Goal: Entertainment & Leisure: Browse casually

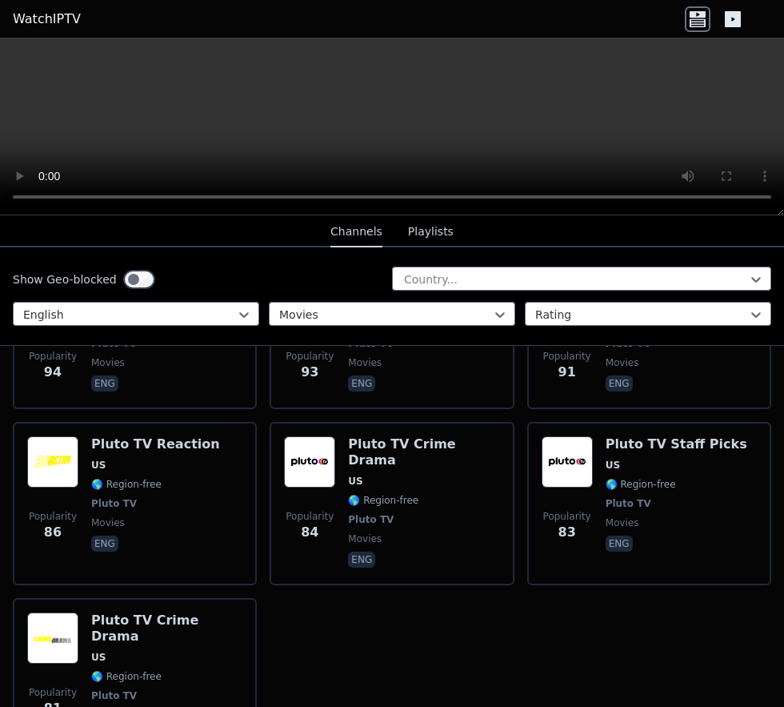
scroll to position [2808, 0]
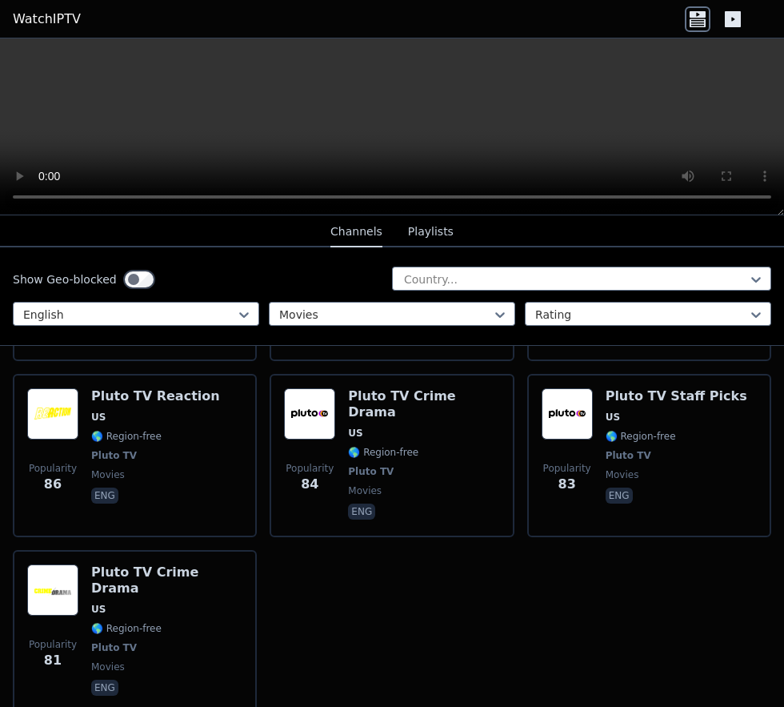
click at [384, 465] on span "Pluto TV" at bounding box center [371, 471] width 46 height 13
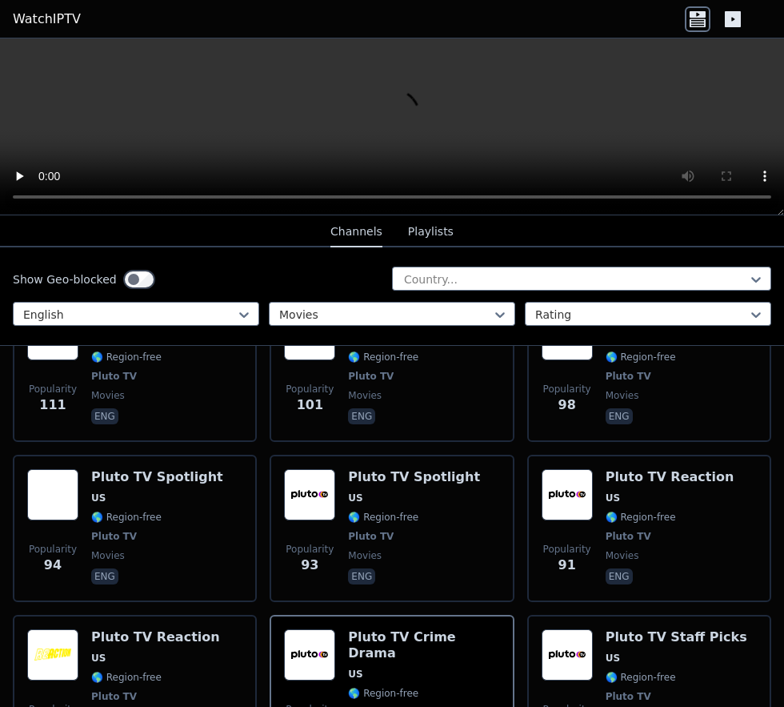
scroll to position [2565, 0]
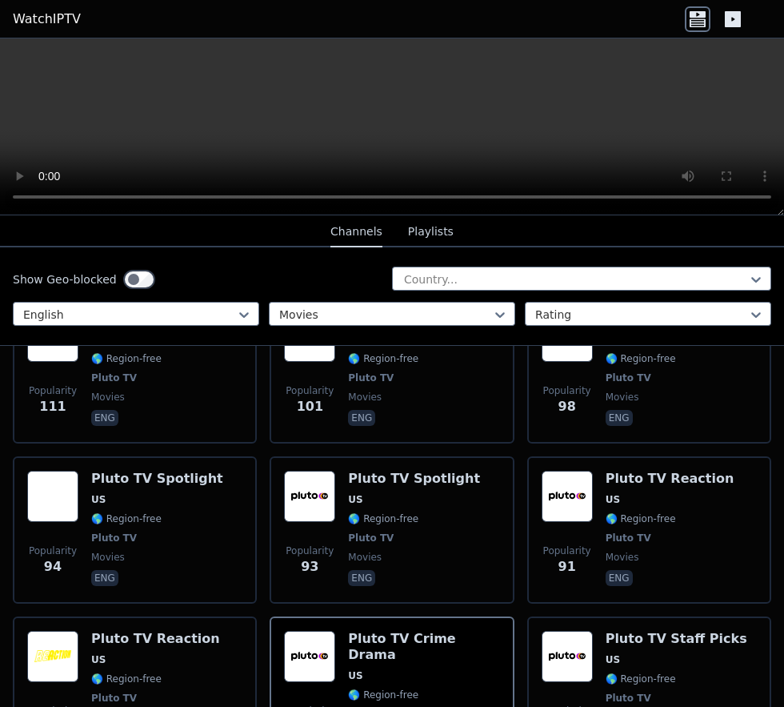
click at [602, 659] on div "Popularity 83 Pluto TV Staff Picks US 🌎 Region-free Pluto TV movies eng" at bounding box center [649, 698] width 215 height 134
click at [607, 512] on span "🌎 Region-free" at bounding box center [641, 518] width 70 height 13
click at [643, 512] on span "🌎 Region-free" at bounding box center [641, 518] width 70 height 13
click at [96, 505] on div "Pluto TV Spotlight US 🌎 Region-free Pluto TV movies eng" at bounding box center [157, 530] width 132 height 118
click at [633, 512] on span "🌎 Region-free" at bounding box center [641, 518] width 70 height 13
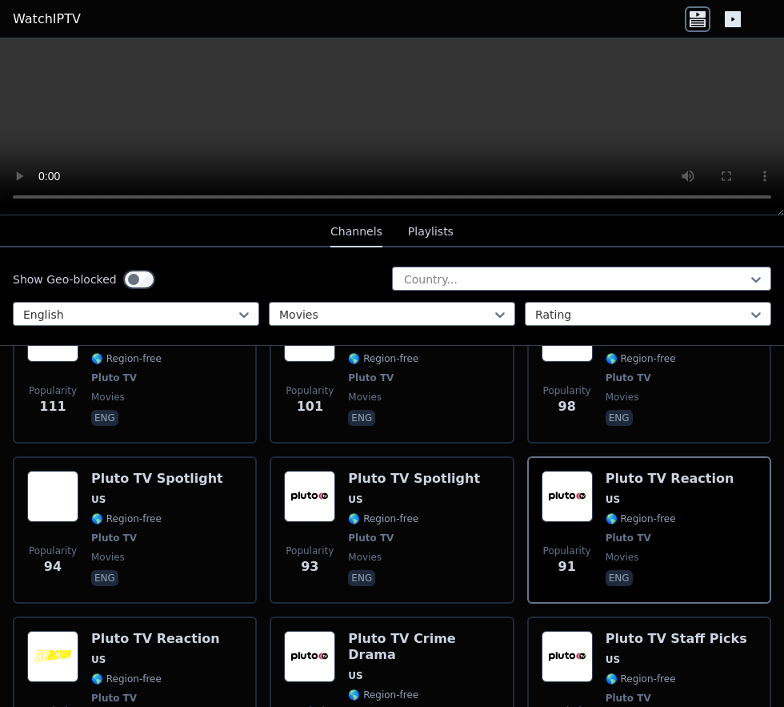
click at [105, 512] on span "🌎 Region-free" at bounding box center [126, 518] width 70 height 13
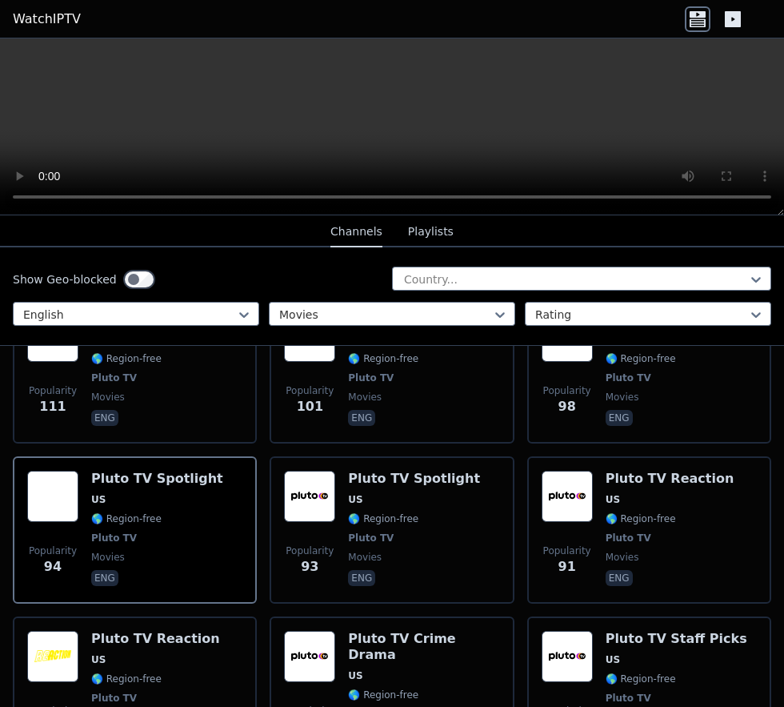
click at [360, 688] on span "🌎 Region-free" at bounding box center [383, 694] width 70 height 13
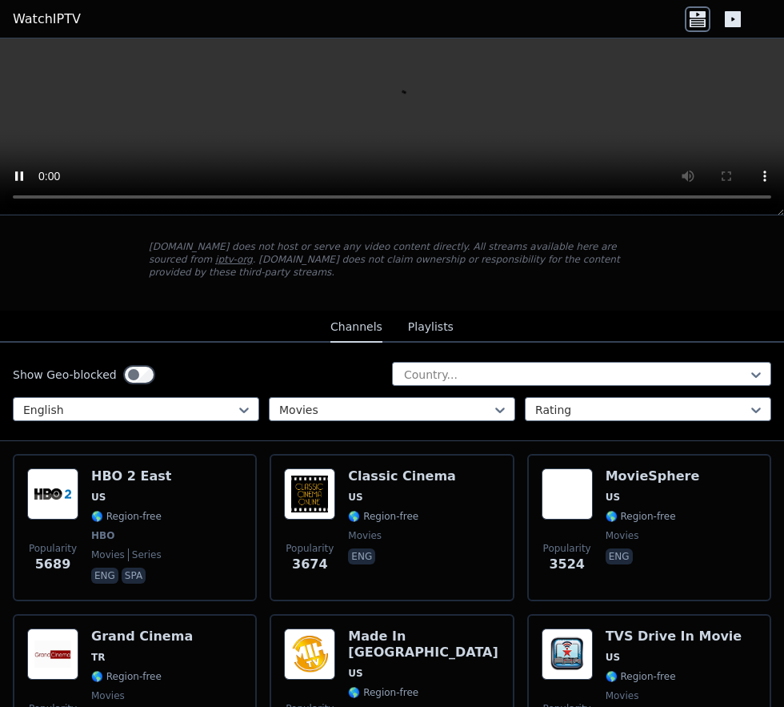
scroll to position [0, 0]
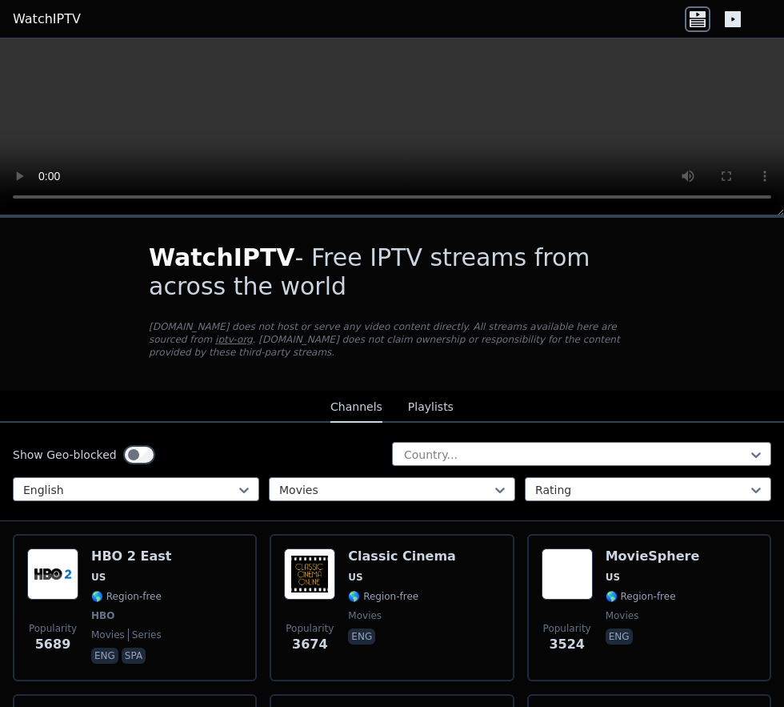
click at [84, 588] on div "Popularity 5689 HBO 2 East US 🌎 Region-free HBO movies series eng spa" at bounding box center [134, 607] width 215 height 118
click at [604, 602] on div "Popularity 3524 MovieSphere US 🌎 Region-free movies eng" at bounding box center [649, 607] width 215 height 118
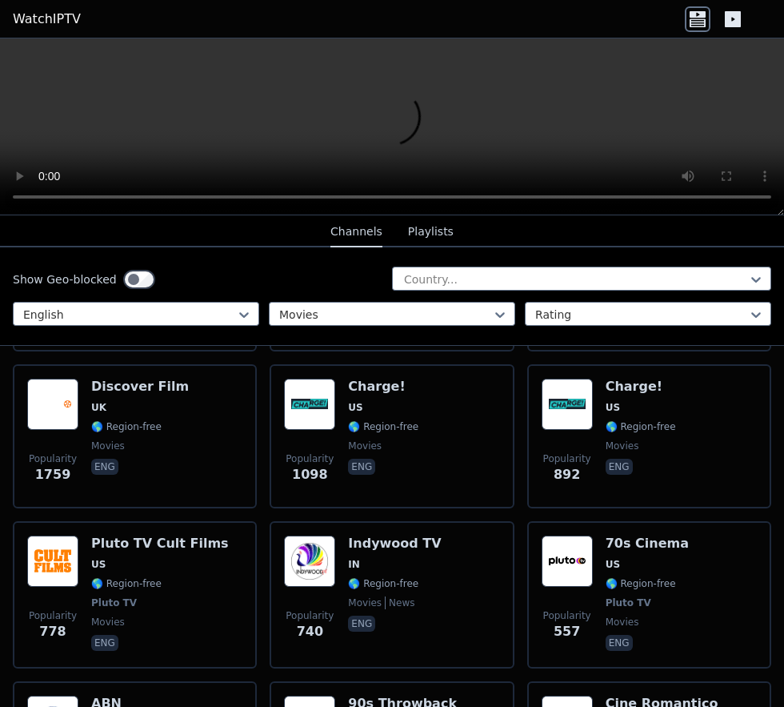
scroll to position [489, 0]
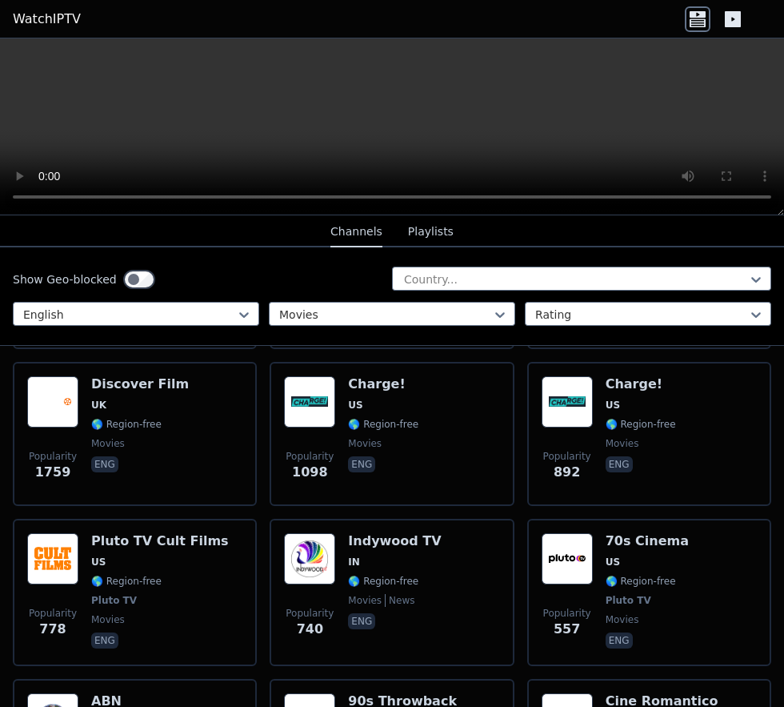
click at [87, 576] on div "Popularity 778 Pluto TV Cult Films US 🌎 Region-free Pluto TV movies eng" at bounding box center [134, 592] width 215 height 118
click at [620, 594] on span "Pluto TV" at bounding box center [629, 600] width 46 height 13
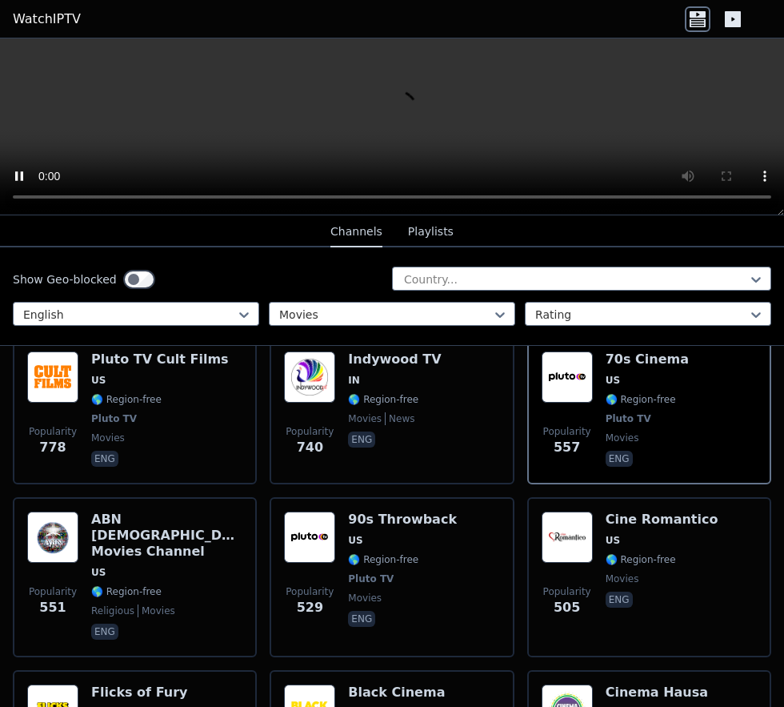
scroll to position [679, 0]
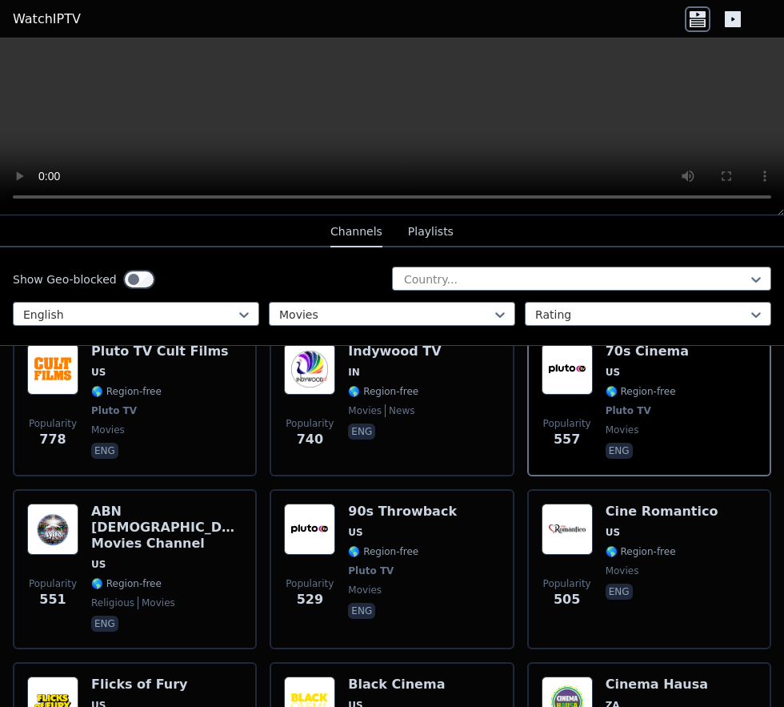
click at [357, 545] on span "🌎 Region-free" at bounding box center [383, 551] width 70 height 13
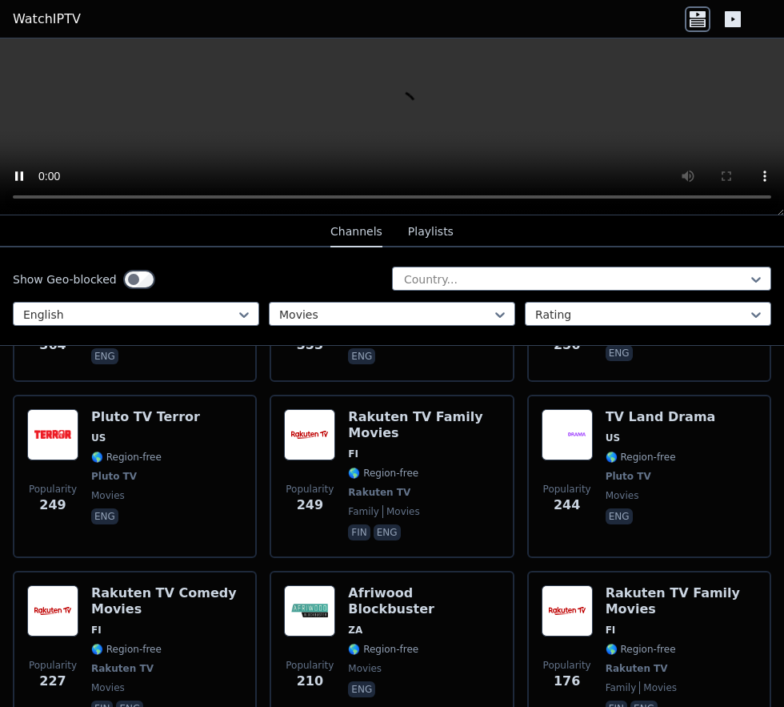
scroll to position [1445, 0]
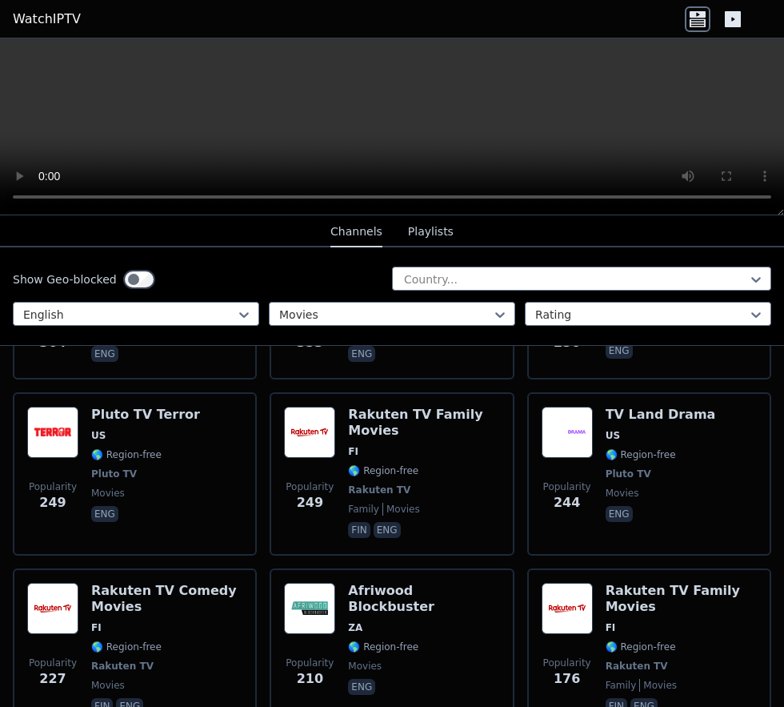
click at [95, 467] on span "Pluto TV" at bounding box center [114, 473] width 46 height 13
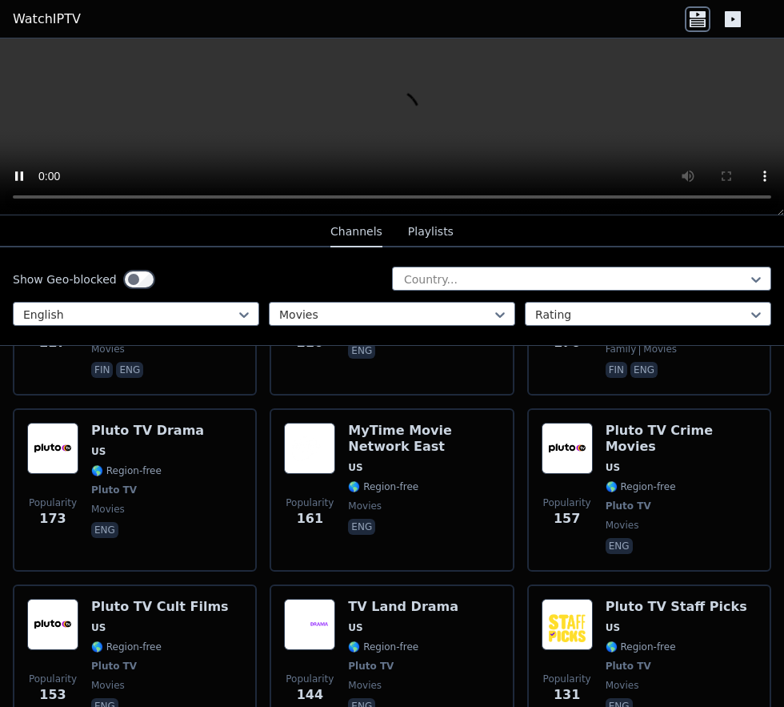
scroll to position [1782, 0]
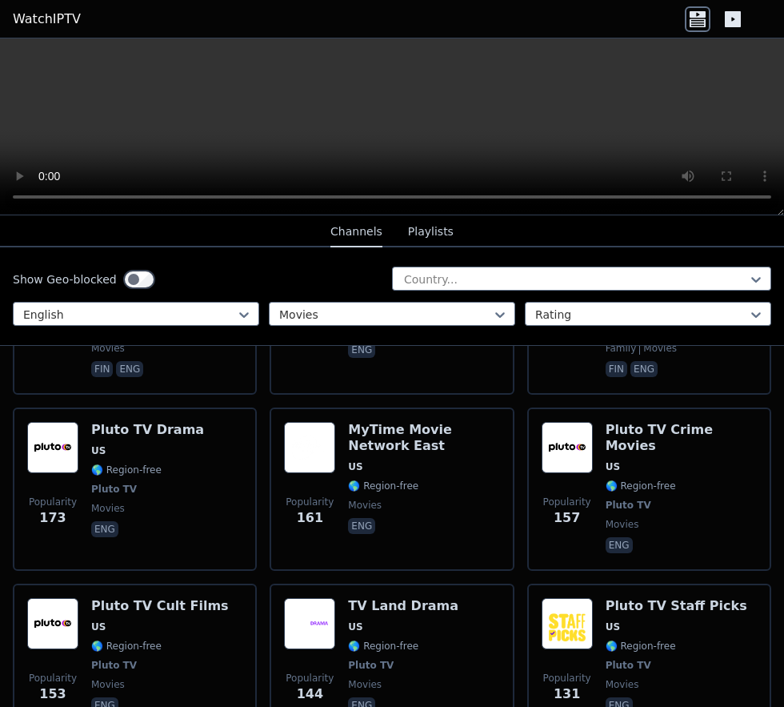
click at [631, 473] on div "Pluto TV Crime Movies US 🌎 Region-free Pluto TV movies eng" at bounding box center [681, 489] width 151 height 134
click at [121, 620] on span "US" at bounding box center [160, 626] width 138 height 13
click at [624, 659] on span "Pluto TV" at bounding box center [629, 665] width 46 height 13
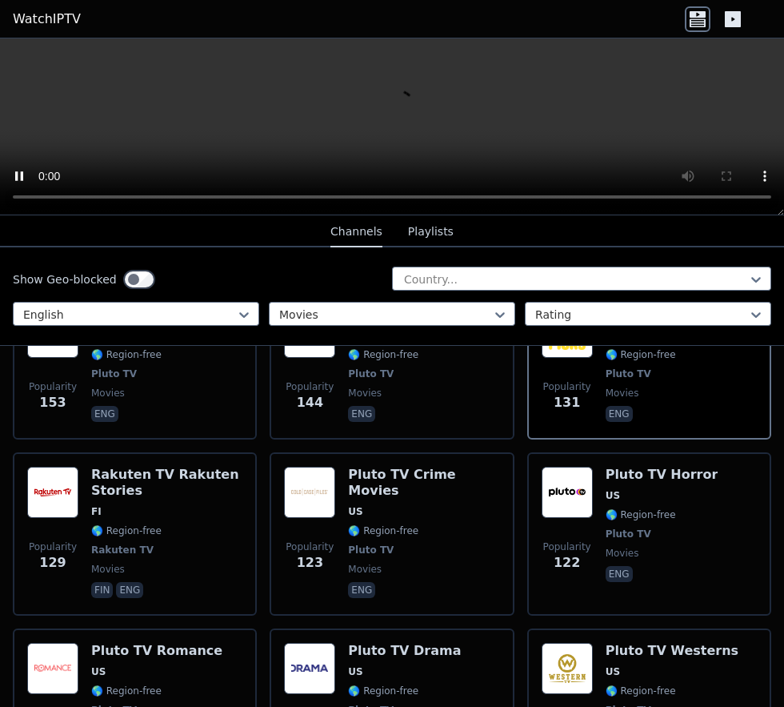
scroll to position [2091, 0]
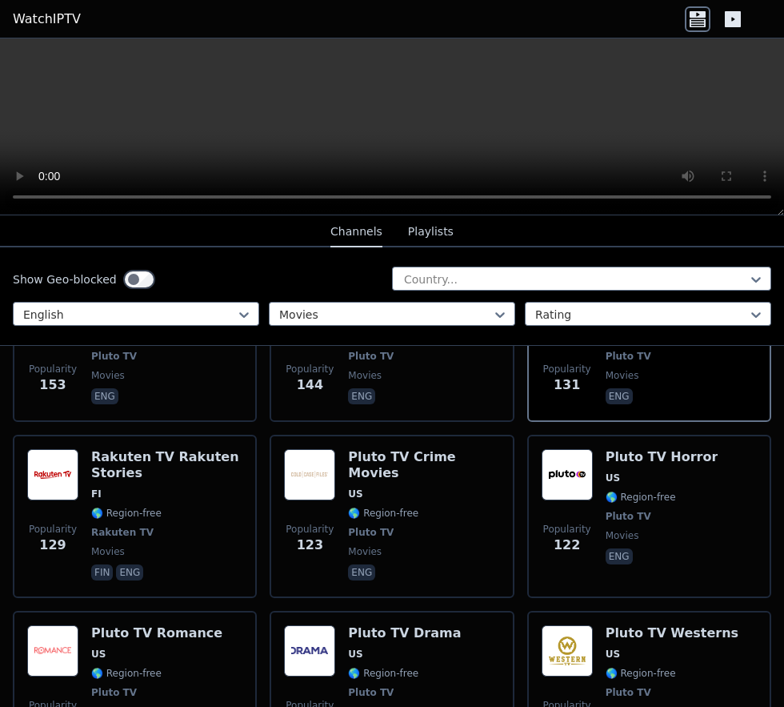
click at [608, 529] on span "movies" at bounding box center [623, 535] width 34 height 13
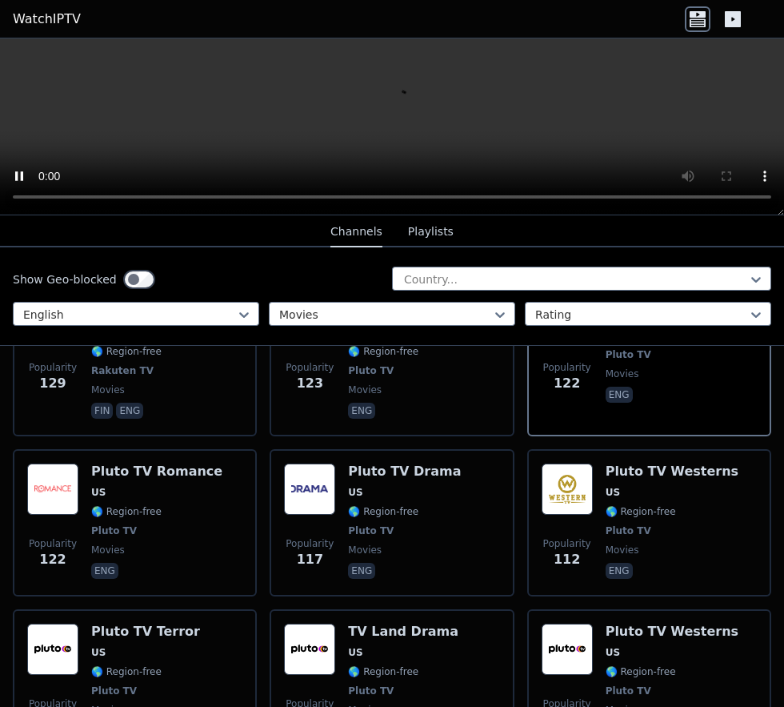
scroll to position [2261, 0]
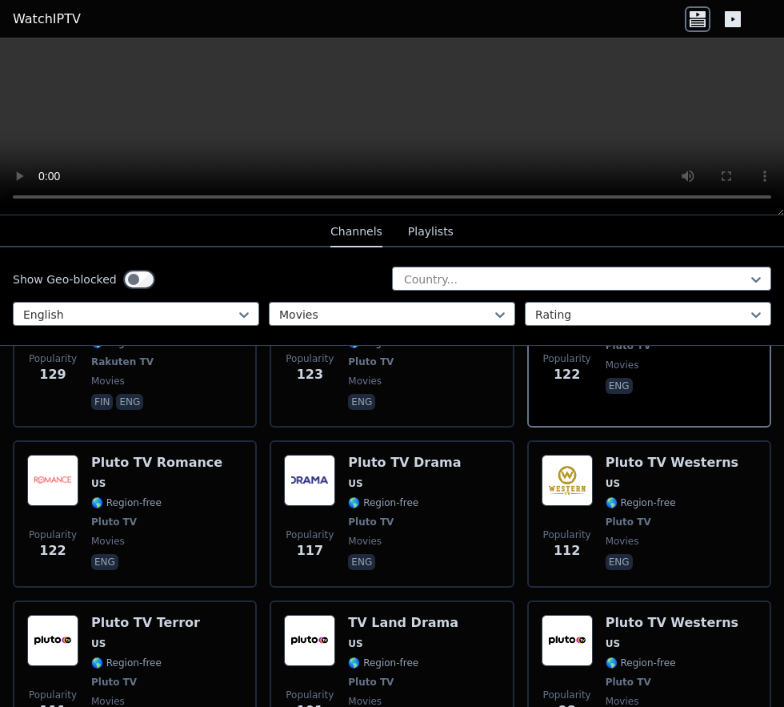
click at [130, 656] on span "🌎 Region-free" at bounding box center [126, 662] width 70 height 13
click at [596, 633] on div "Popularity 98 Pluto TV Westerns US 🌎 Region-free Pluto TV movies eng" at bounding box center [649, 674] width 215 height 118
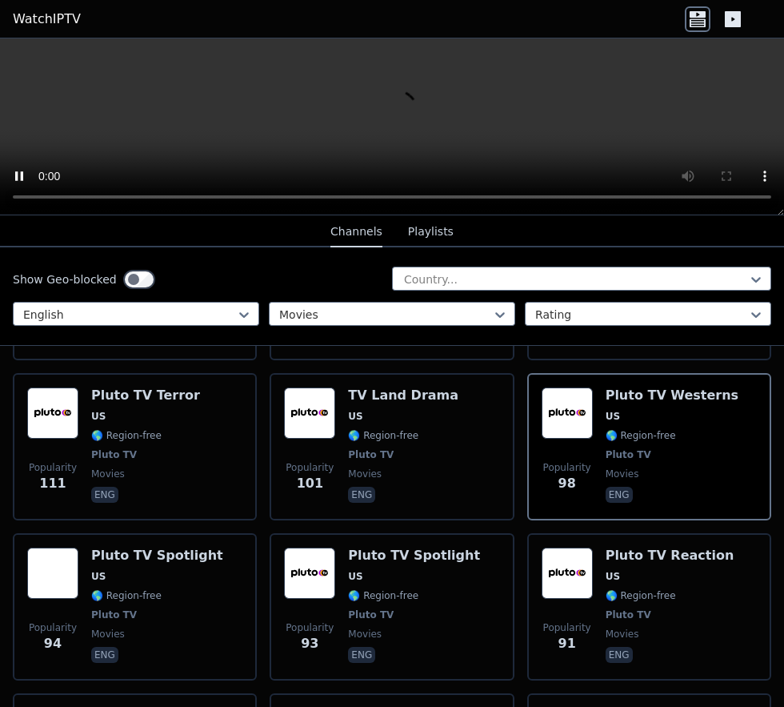
scroll to position [2513, 0]
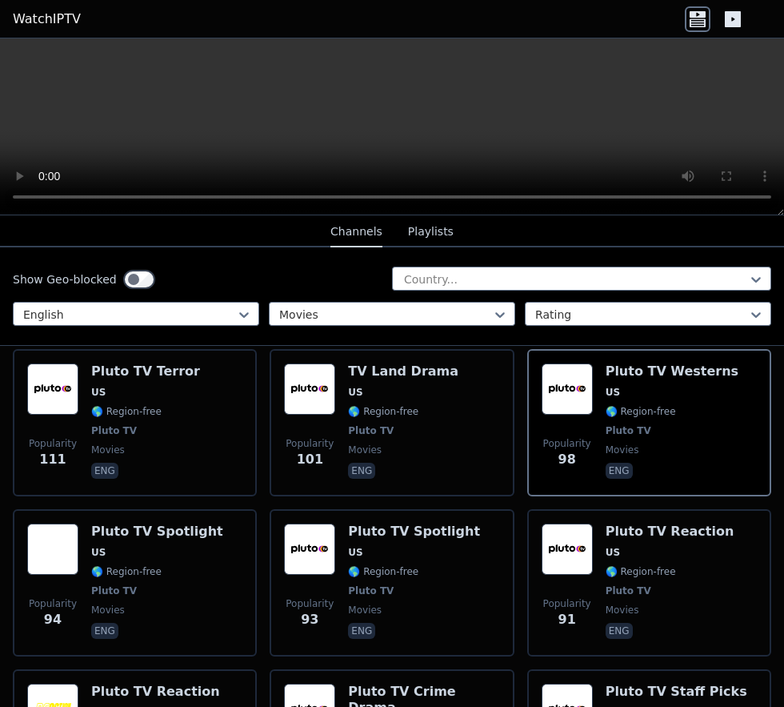
click at [371, 565] on span "🌎 Region-free" at bounding box center [383, 571] width 70 height 13
click at [662, 538] on div "Pluto TV Reaction US 🌎 Region-free Pluto TV movies eng" at bounding box center [670, 582] width 129 height 118
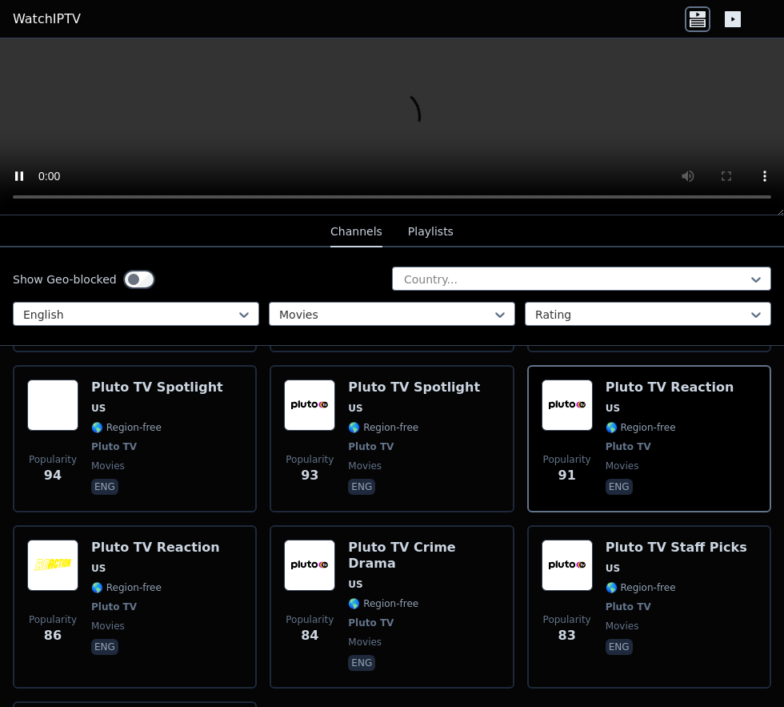
scroll to position [2658, 0]
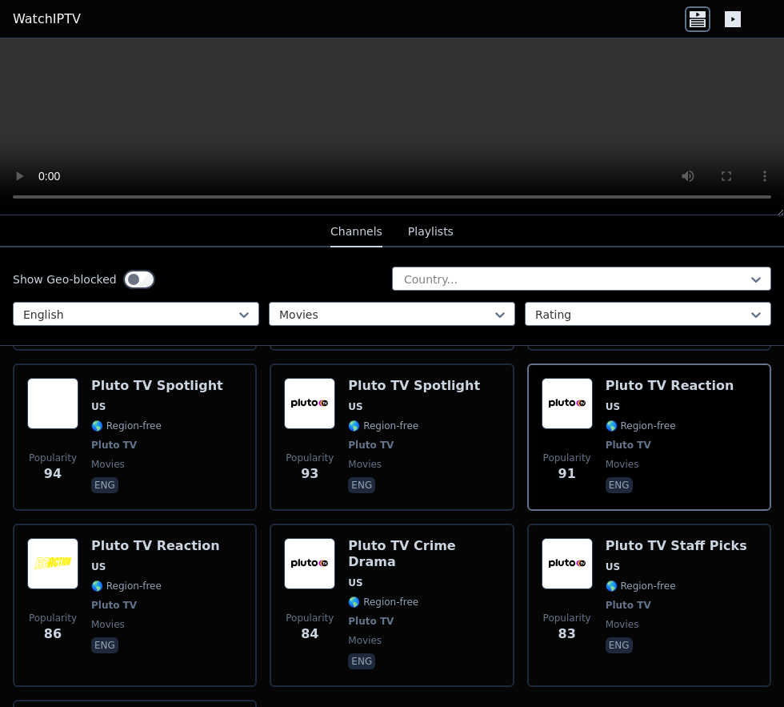
click at [623, 599] on span "Pluto TV" at bounding box center [629, 605] width 46 height 13
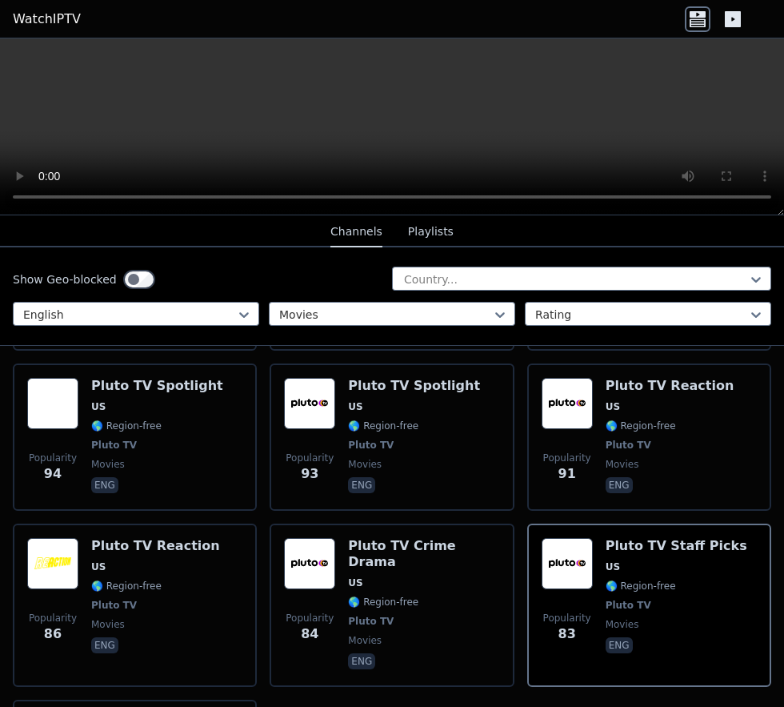
click at [372, 596] on span "🌎 Region-free" at bounding box center [383, 602] width 70 height 13
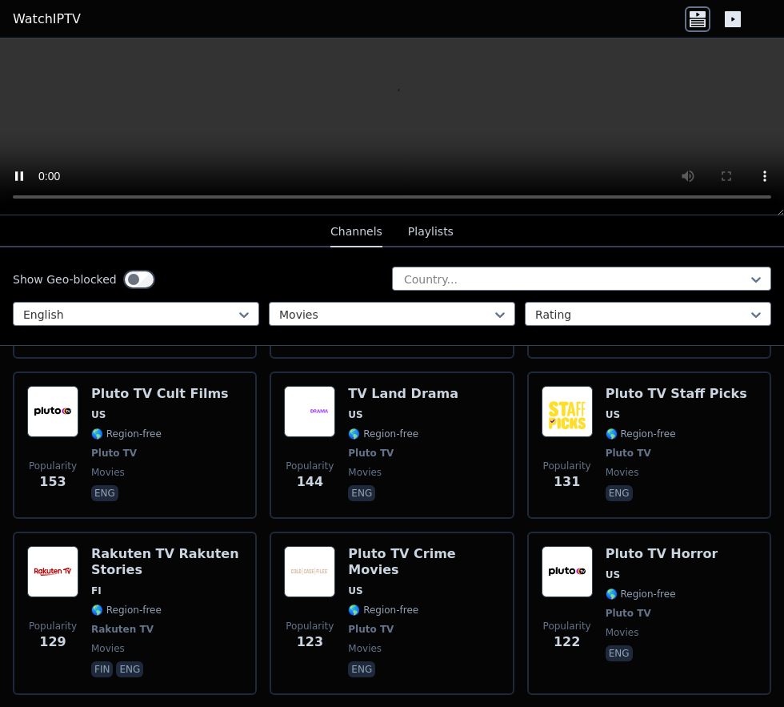
scroll to position [1977, 0]
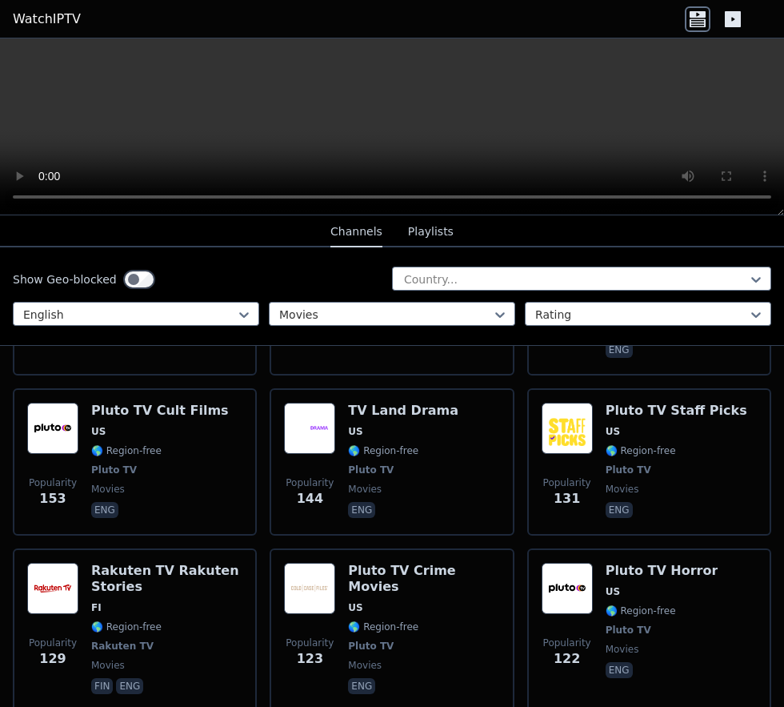
click at [383, 640] on span "Pluto TV" at bounding box center [371, 646] width 46 height 13
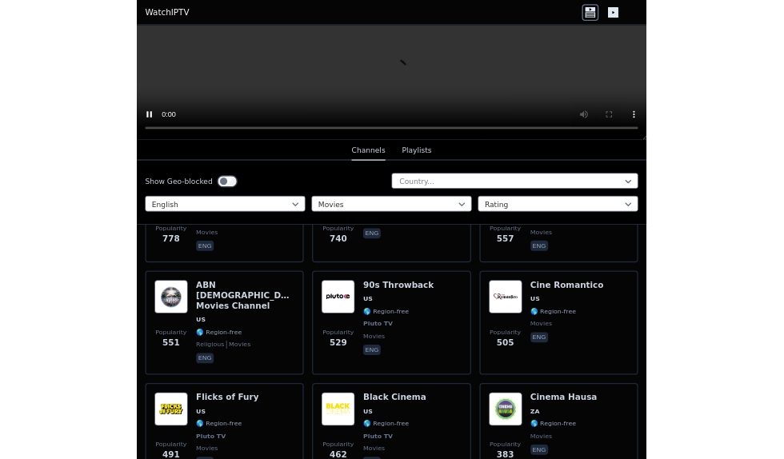
scroll to position [0, 0]
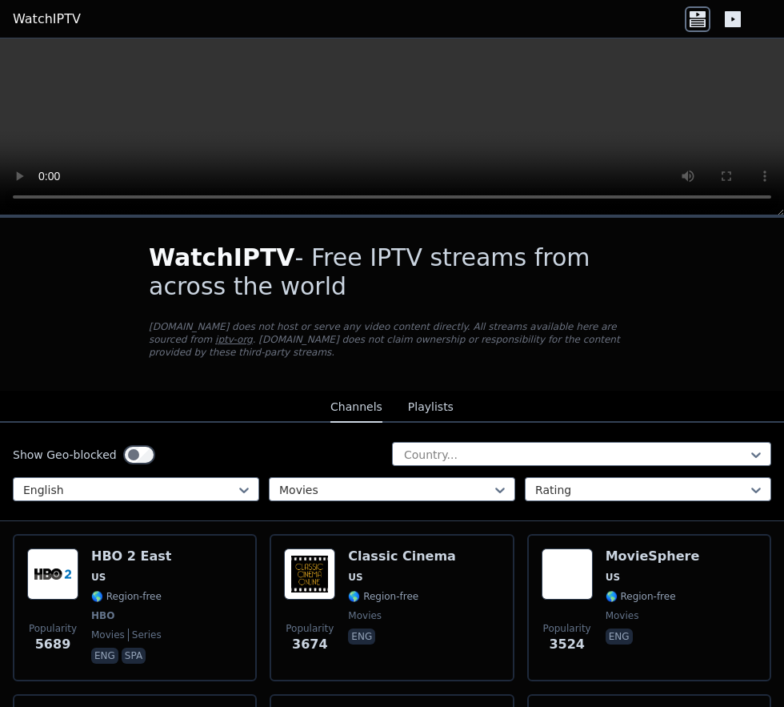
click at [100, 571] on span "US" at bounding box center [98, 577] width 14 height 13
click at [616, 590] on span "🌎 Region-free" at bounding box center [641, 596] width 70 height 13
